Goal: Task Accomplishment & Management: Use online tool/utility

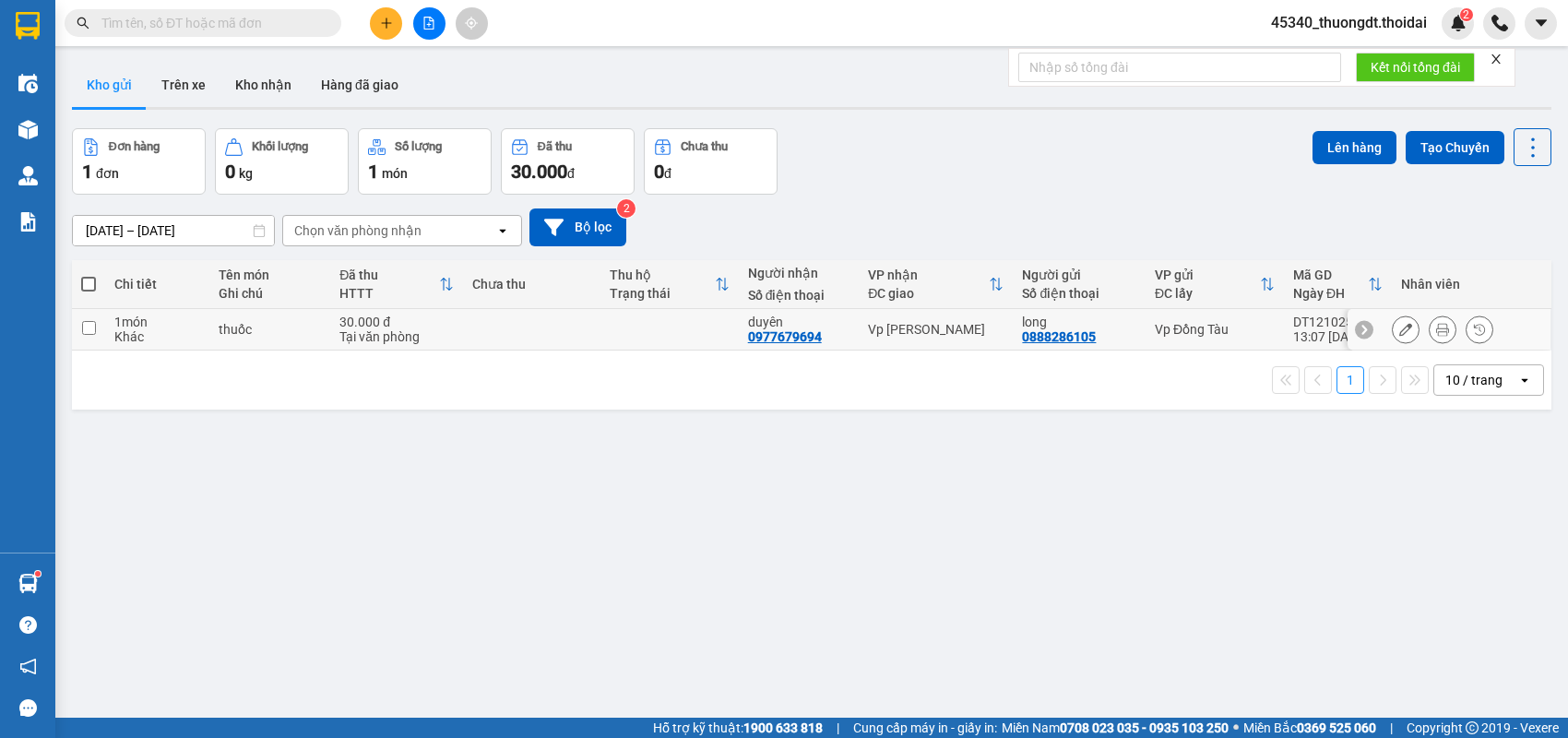
click at [188, 342] on div "Khác" at bounding box center [157, 337] width 86 height 15
checkbox input "true"
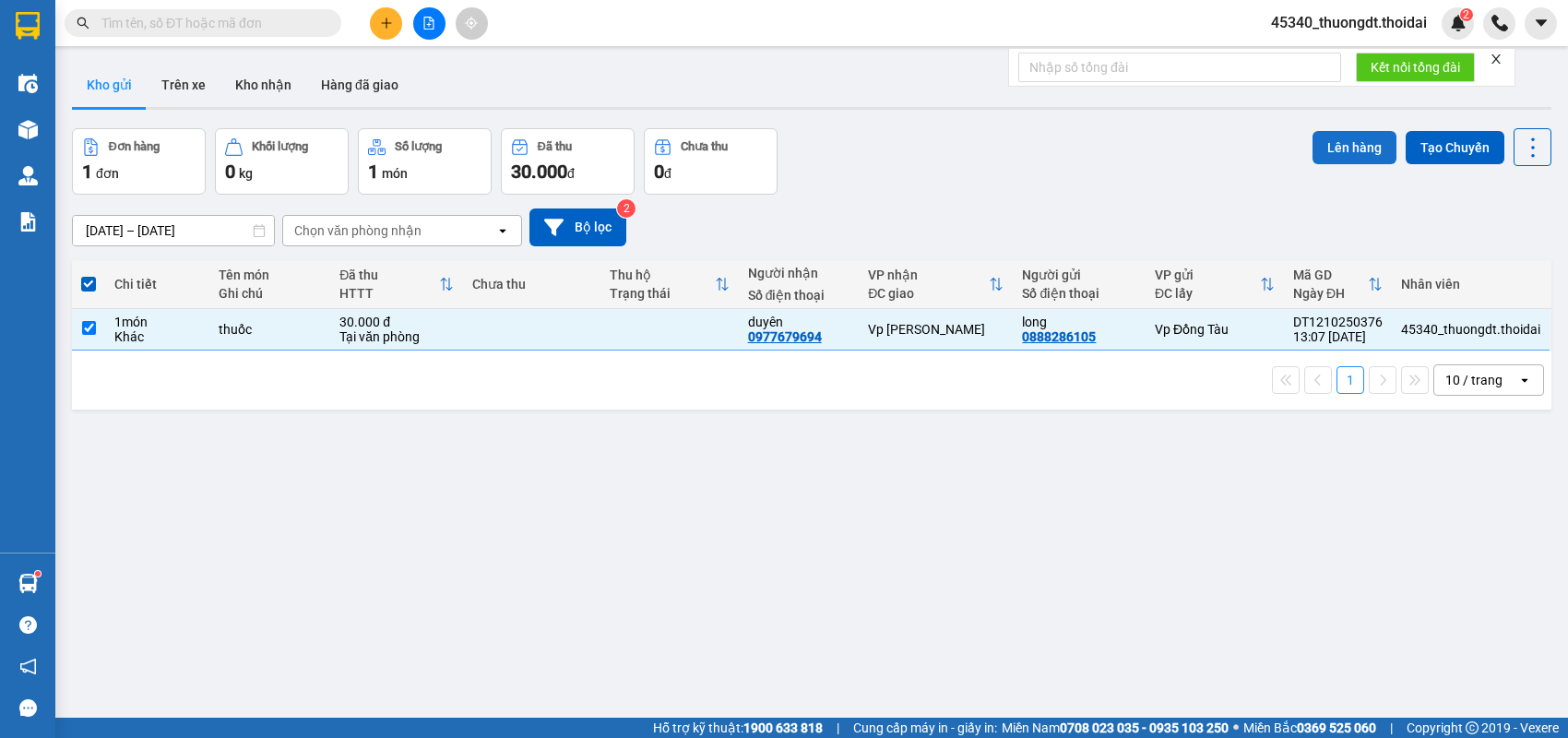
click at [1331, 154] on button "Lên hàng" at bounding box center [1354, 148] width 84 height 34
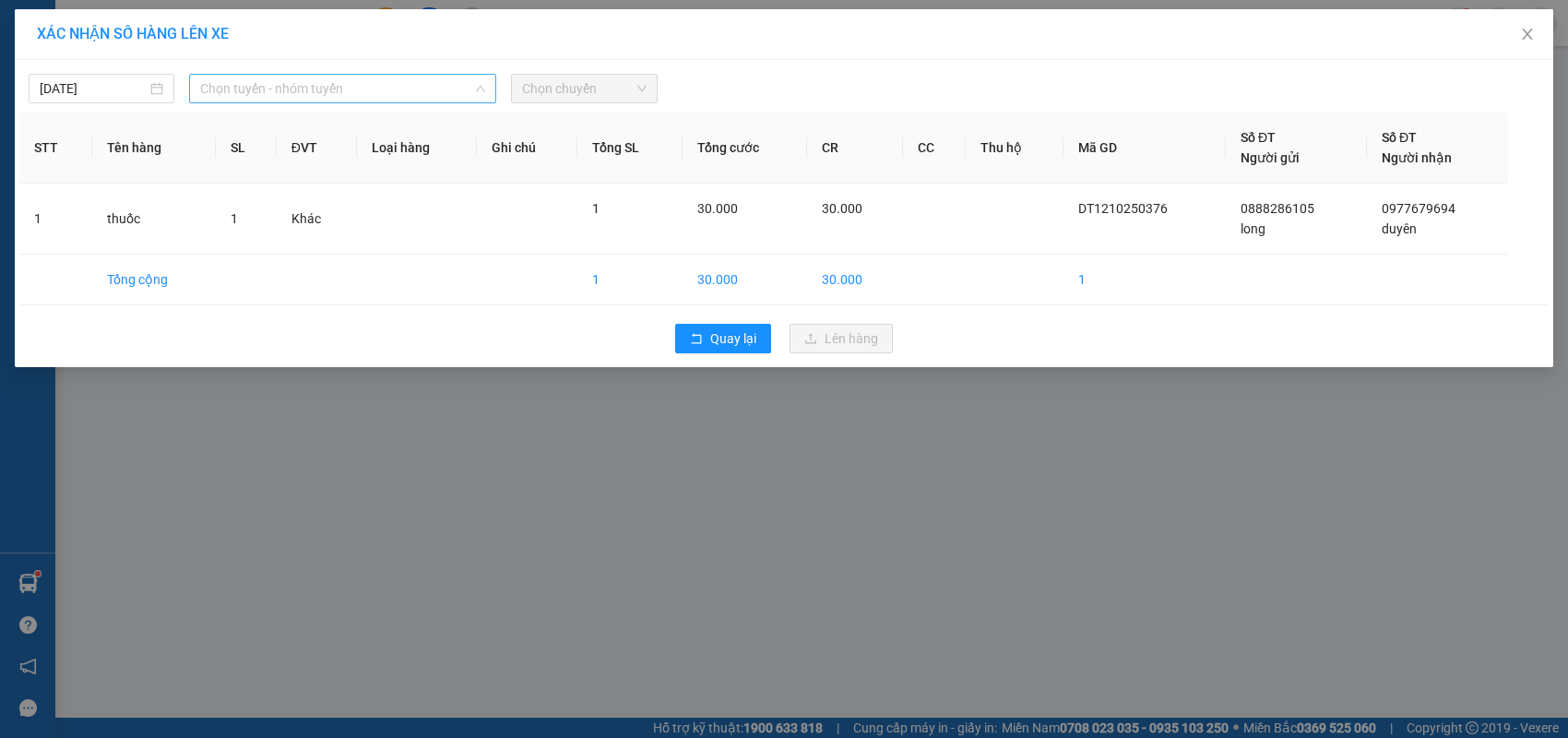
click at [411, 97] on span "Chọn tuyến - nhóm tuyến" at bounding box center [342, 89] width 285 height 28
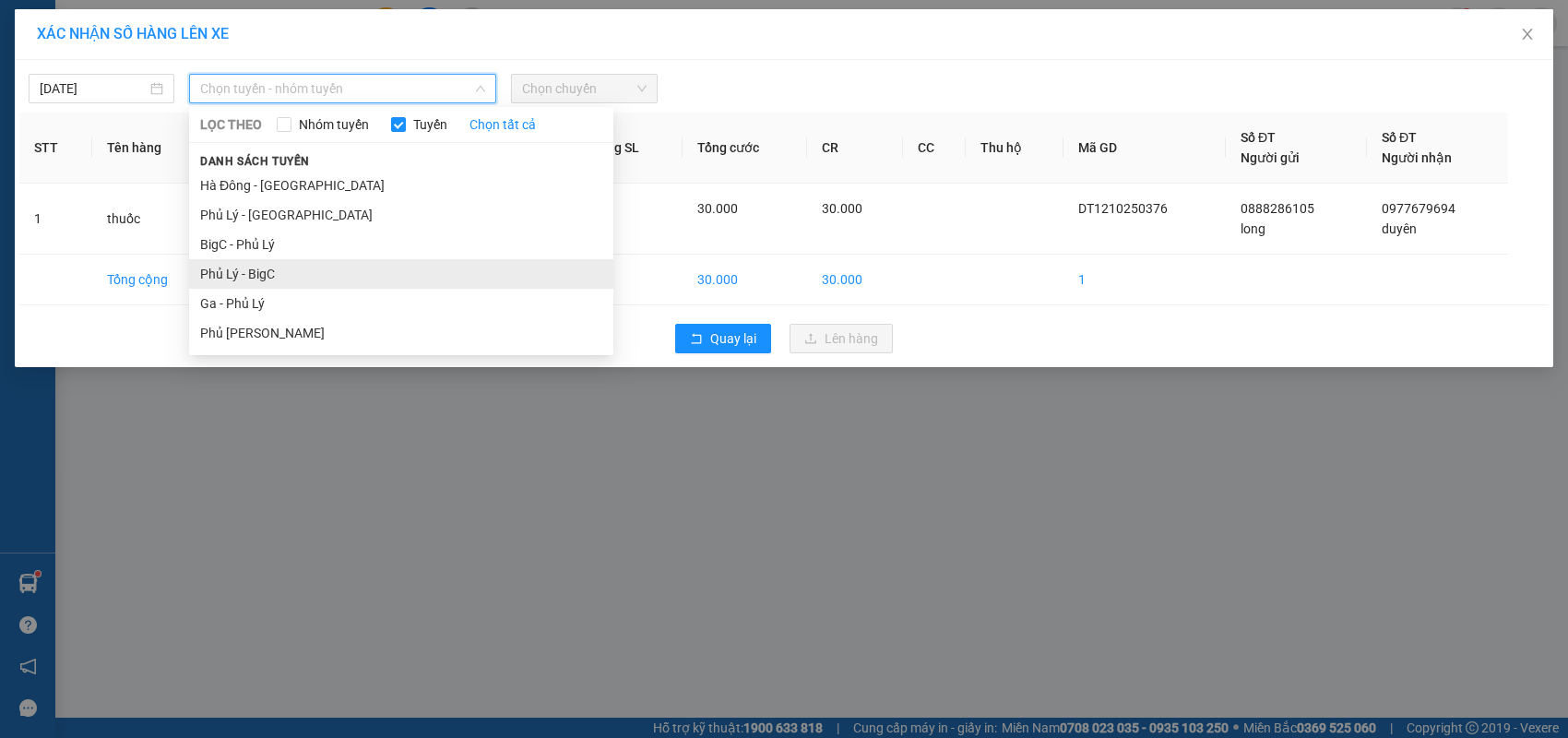
click at [333, 285] on li "Phủ Lý - BigC" at bounding box center [401, 275] width 424 height 30
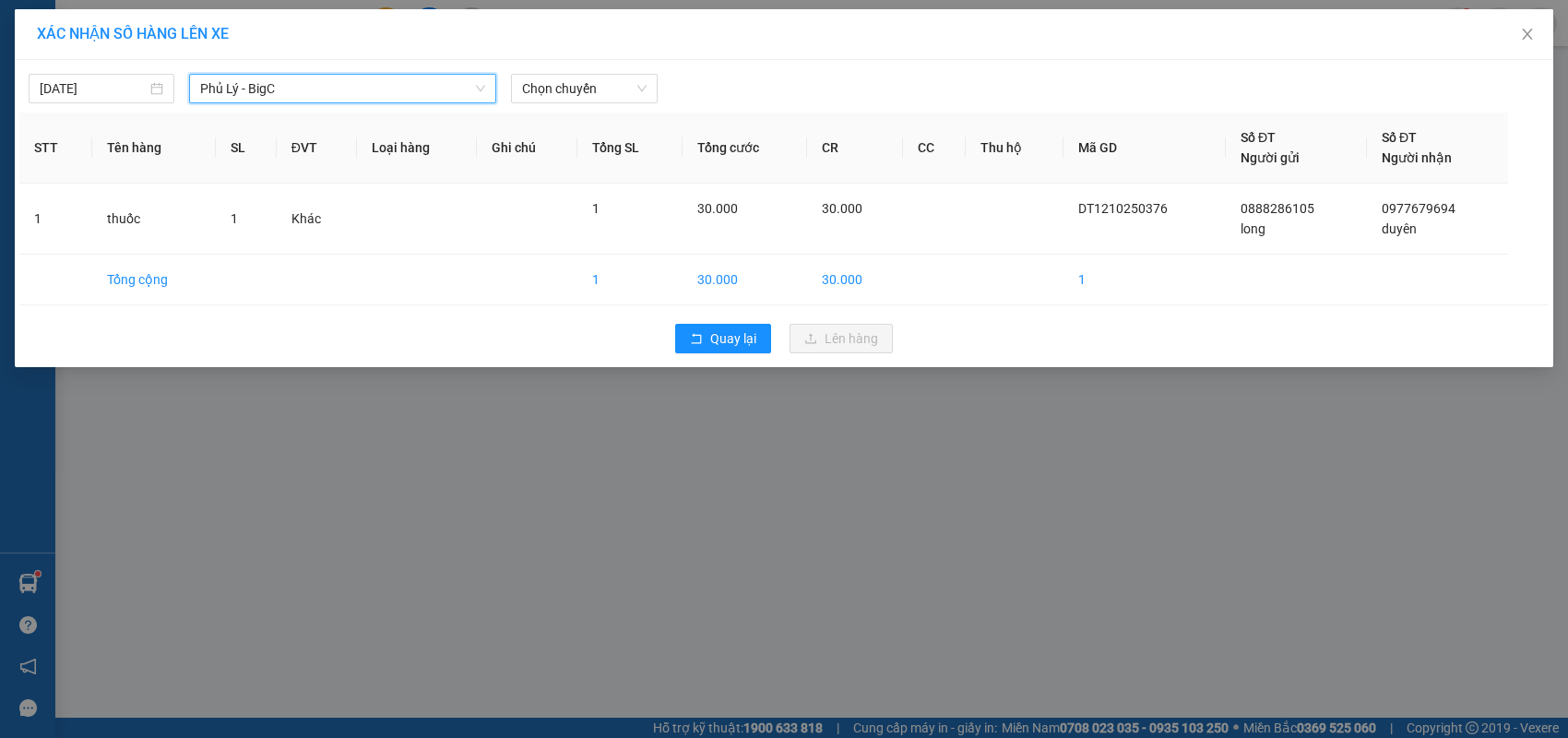
click at [461, 88] on span "Phủ Lý - BigC" at bounding box center [342, 89] width 285 height 28
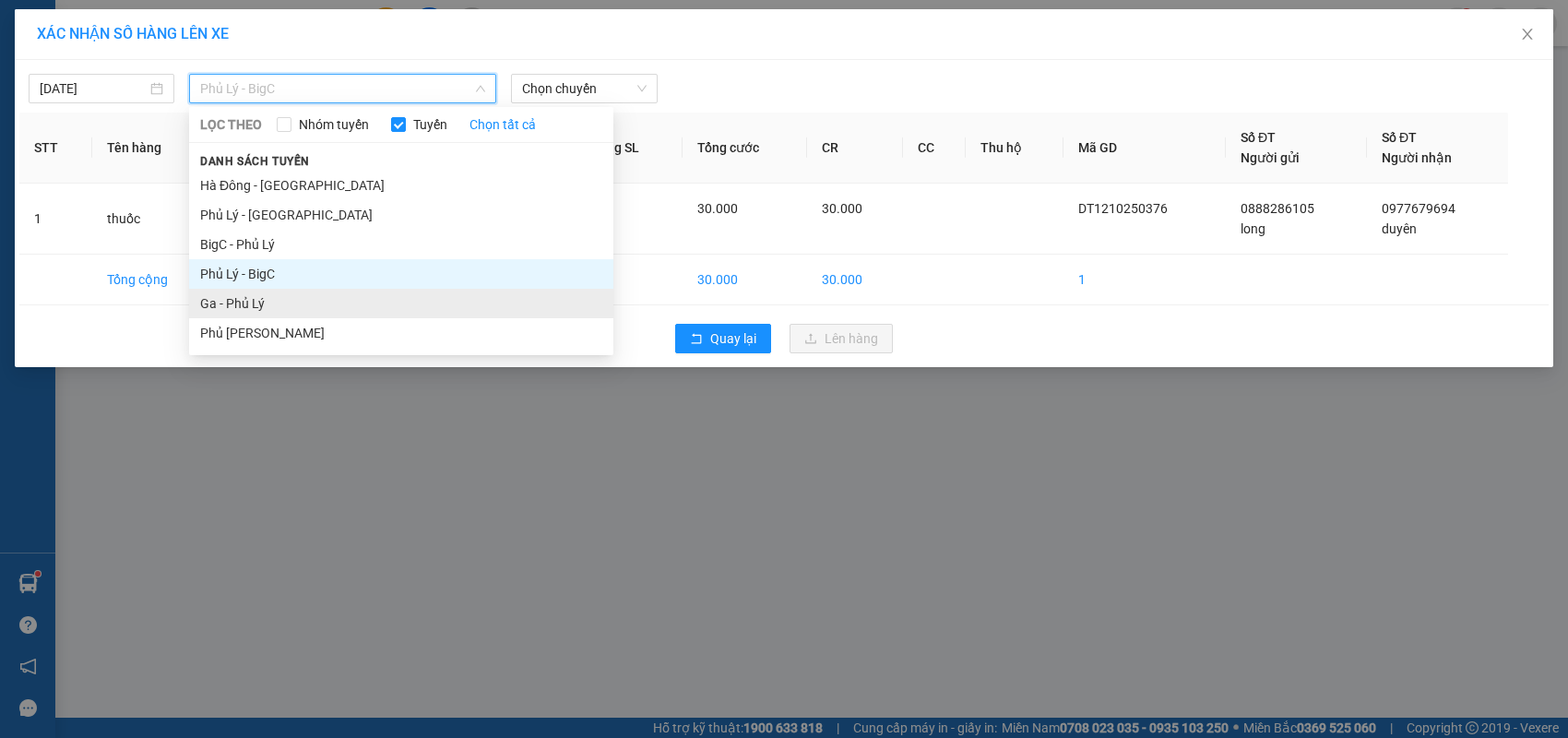
click at [294, 306] on li "Ga - Phủ Lý" at bounding box center [401, 304] width 424 height 30
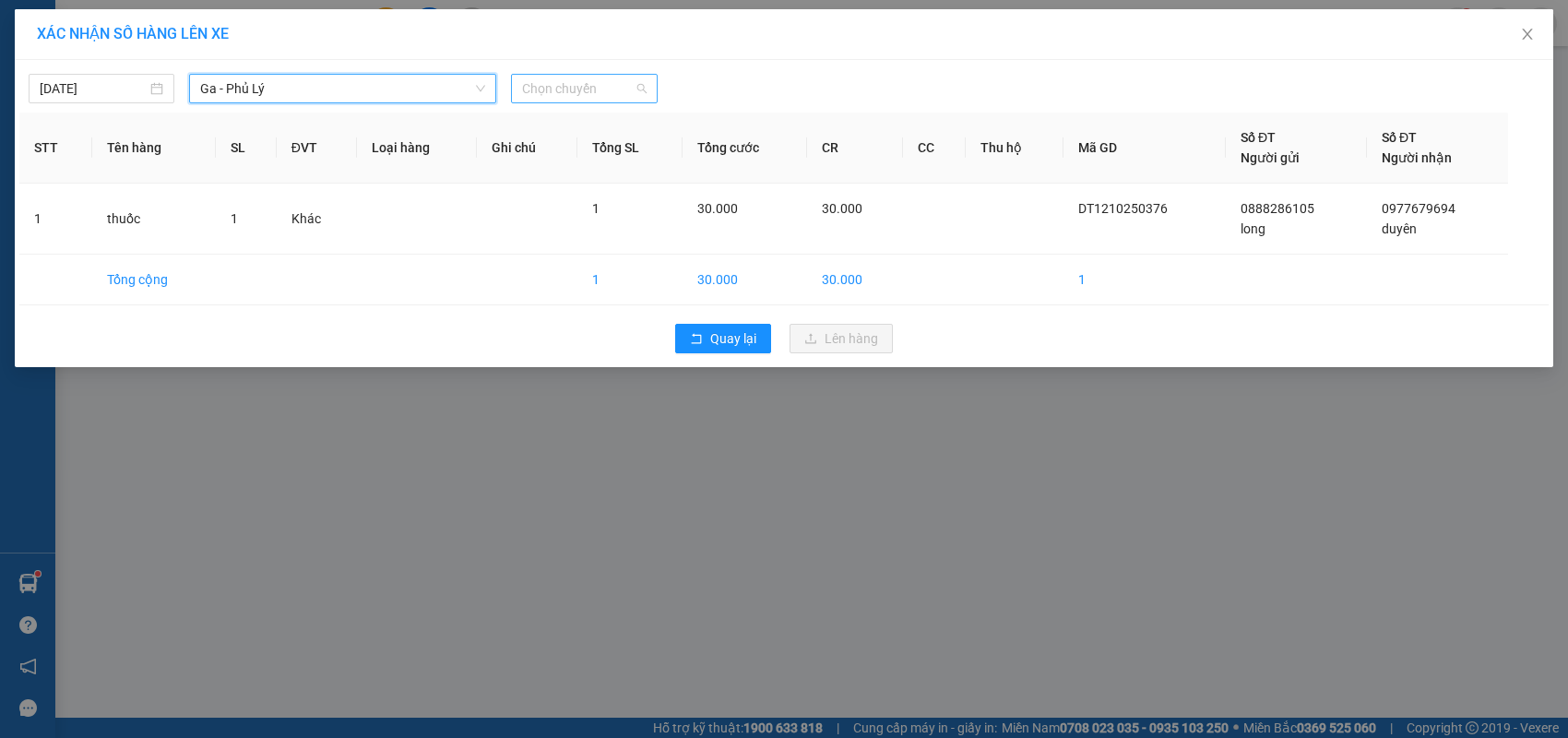
click at [586, 95] on span "Chọn chuyến" at bounding box center [584, 89] width 123 height 28
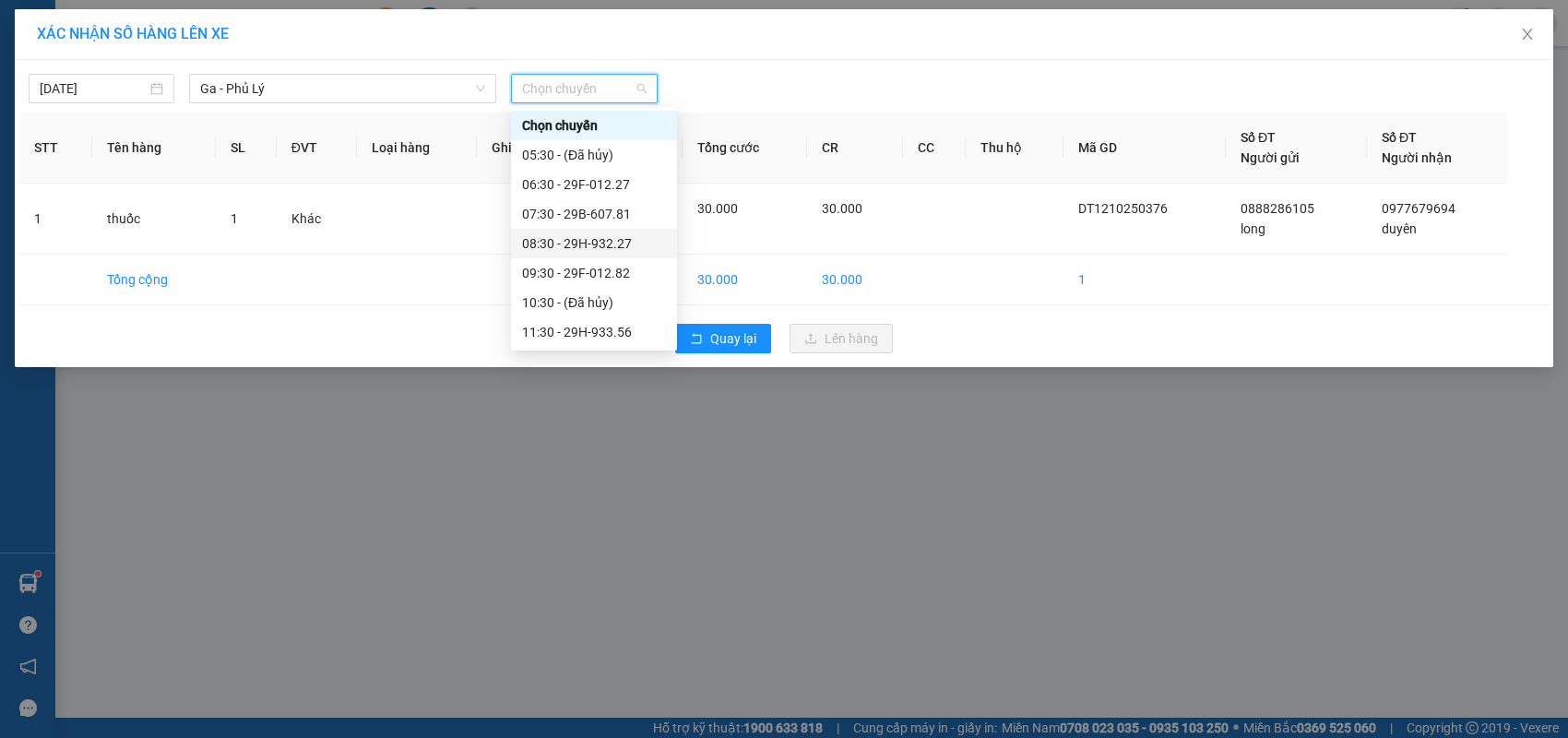
scroll to position [92, 0]
click at [607, 297] on div "13:30 - 29E-080.08" at bounding box center [594, 299] width 144 height 21
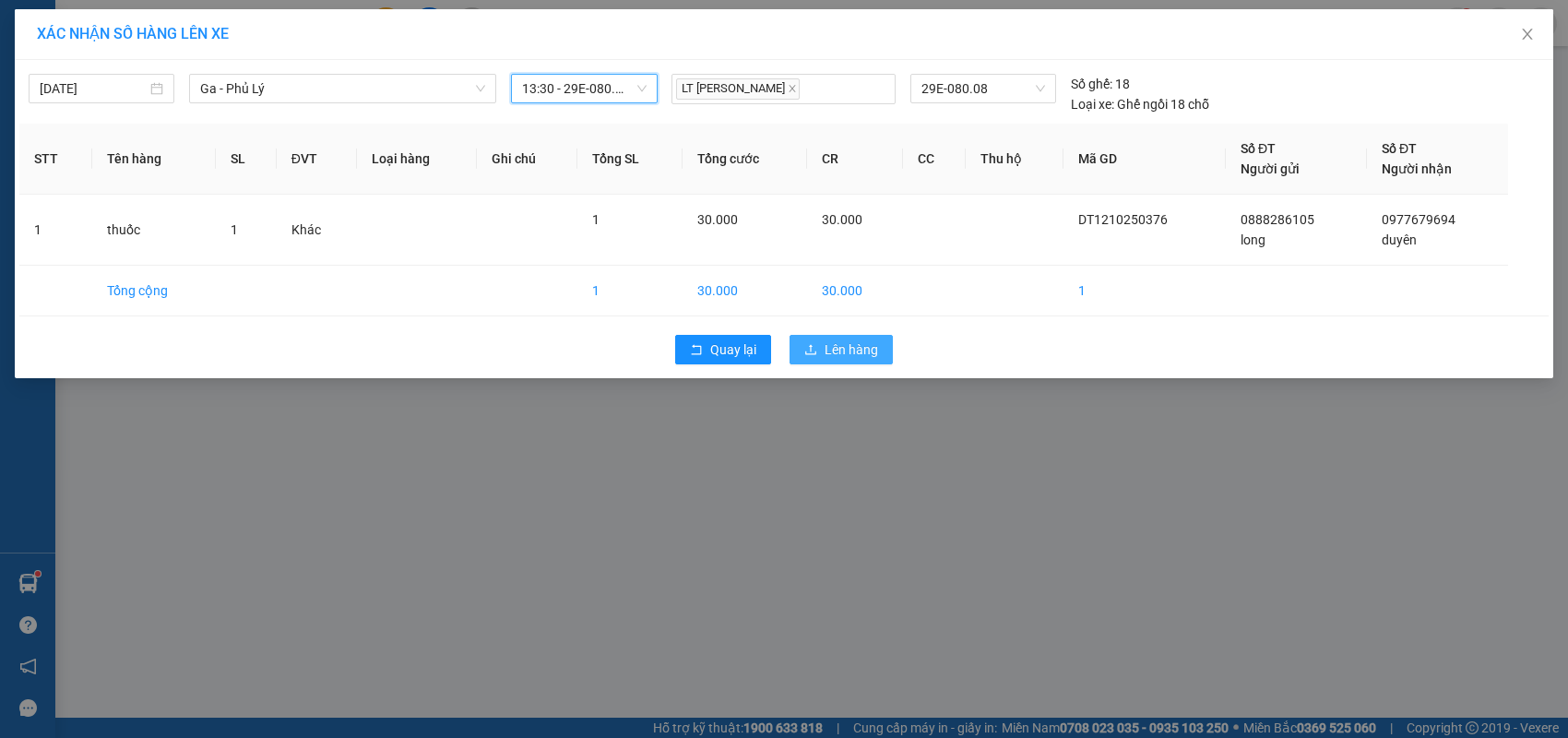
click at [889, 352] on button "Lên hàng" at bounding box center [841, 350] width 104 height 30
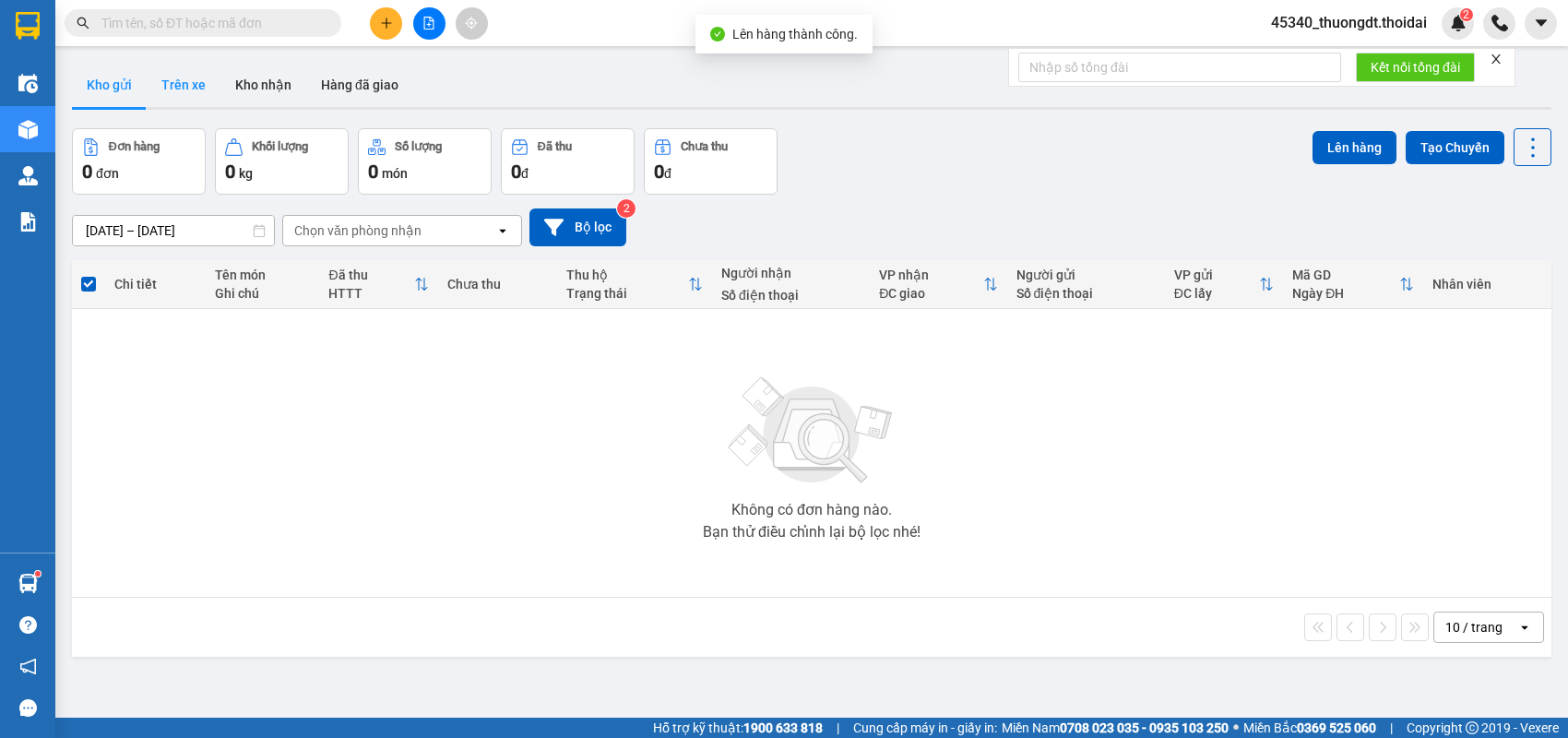
click at [170, 81] on button "Trên xe" at bounding box center [183, 84] width 74 height 44
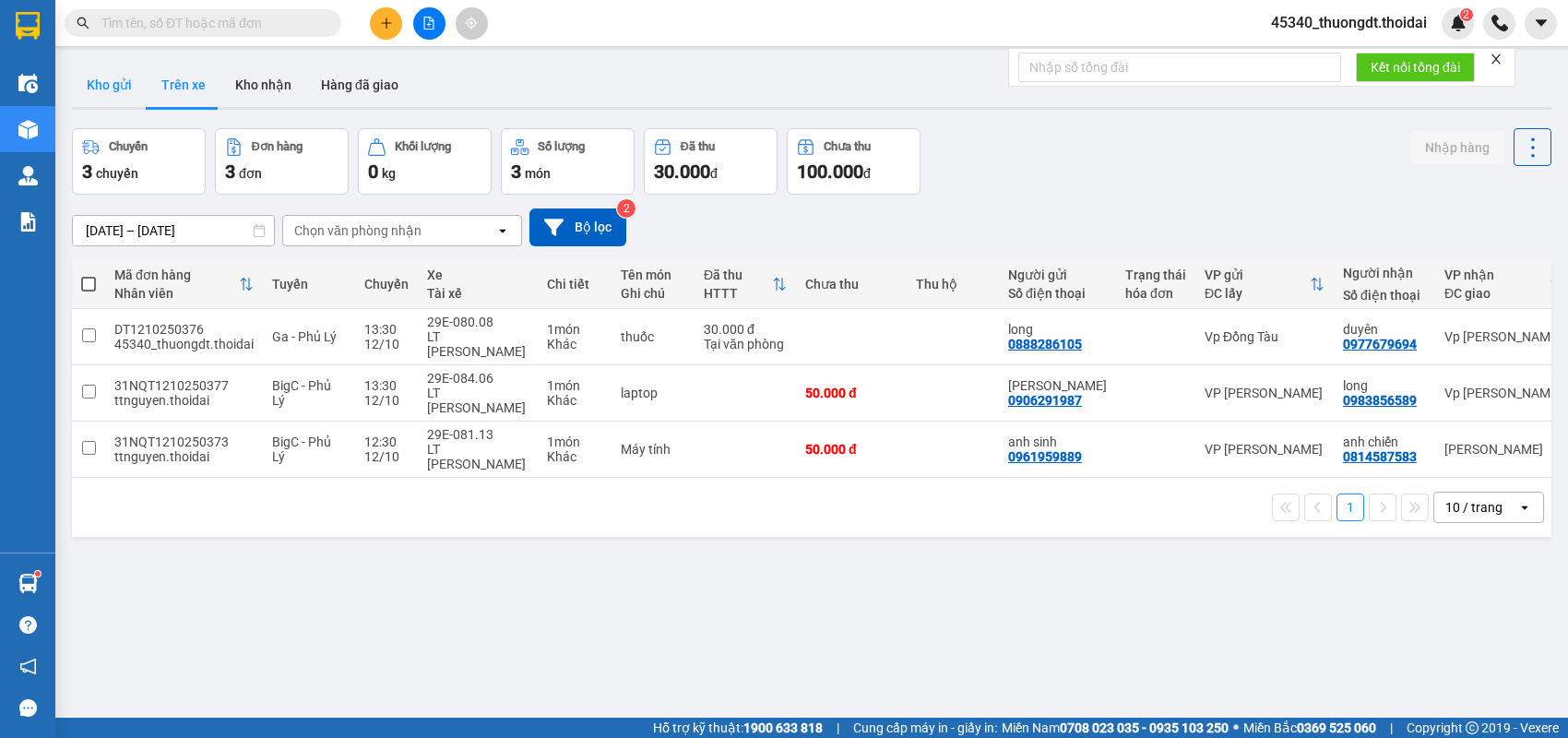
click at [124, 87] on button "Kho gửi" at bounding box center [109, 84] width 75 height 44
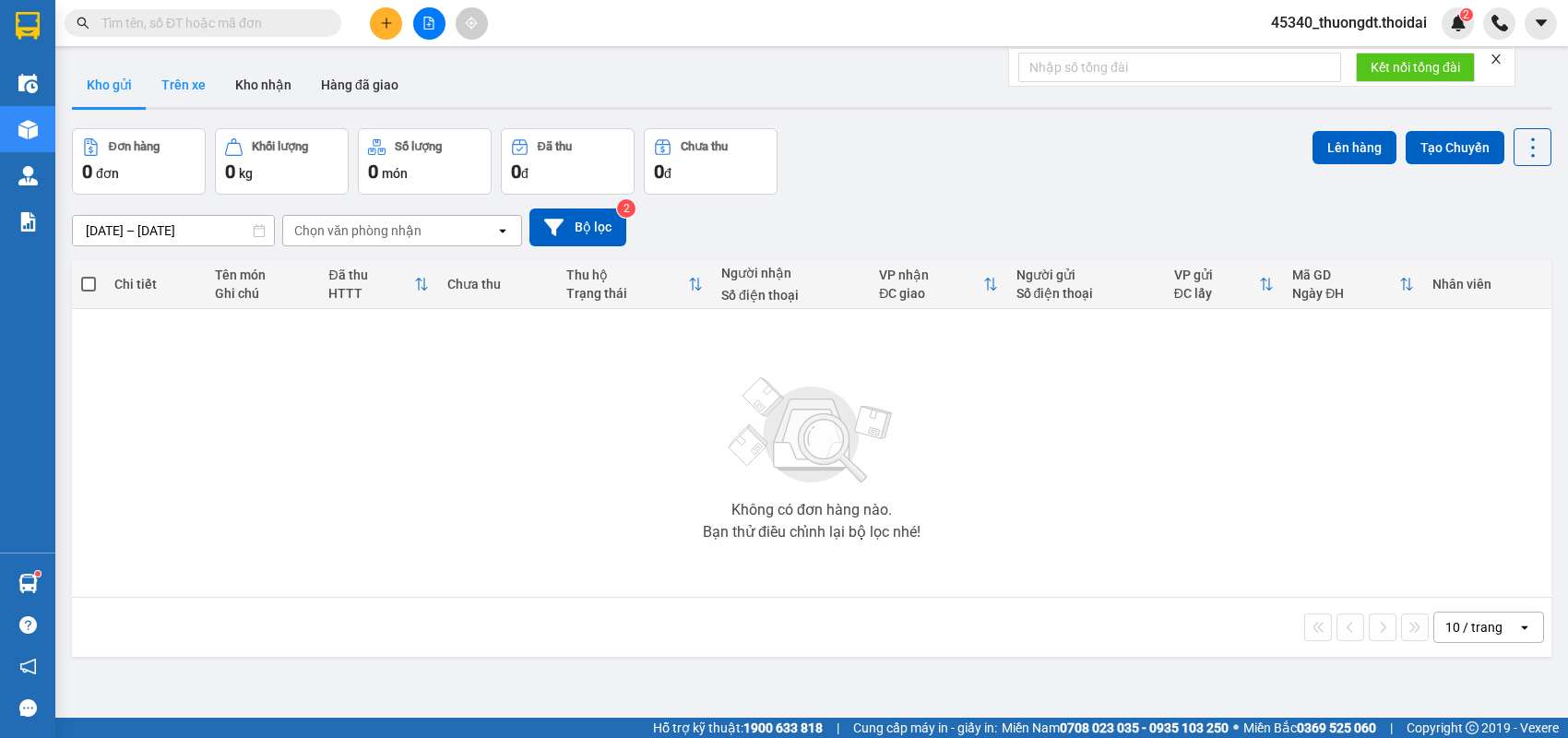
click at [183, 89] on button "Trên xe" at bounding box center [183, 84] width 74 height 44
